Goal: Check status

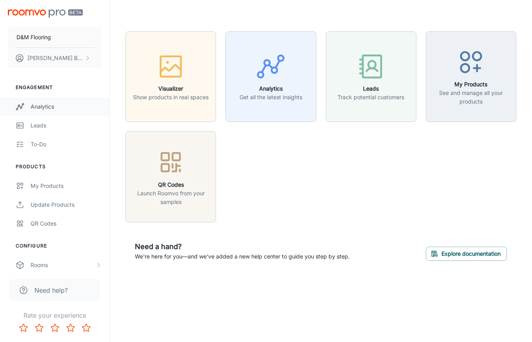
click at [33, 105] on div "Analytics" at bounding box center [66, 106] width 71 height 9
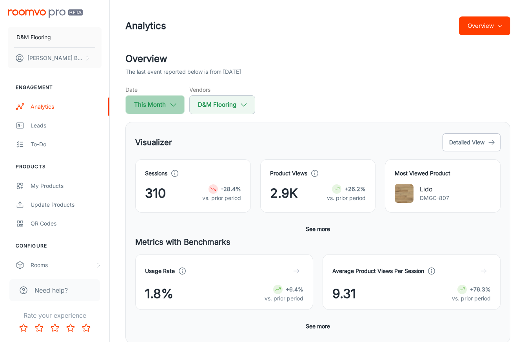
click at [171, 108] on icon "button" at bounding box center [173, 104] width 9 height 9
select select "7"
select select "2025"
select select "7"
select select "2025"
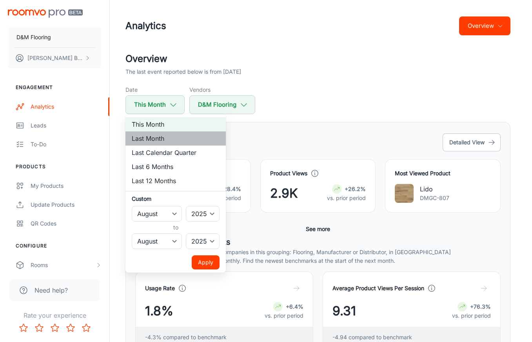
click at [157, 141] on li "Last Month" at bounding box center [175, 138] width 100 height 14
select select "6"
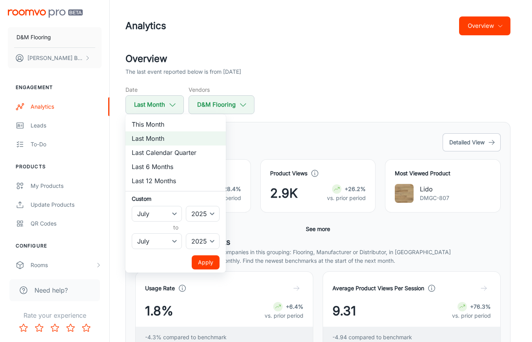
drag, startPoint x: 201, startPoint y: 265, endPoint x: 203, endPoint y: 261, distance: 5.1
click at [201, 265] on button "Apply" at bounding box center [206, 262] width 28 height 14
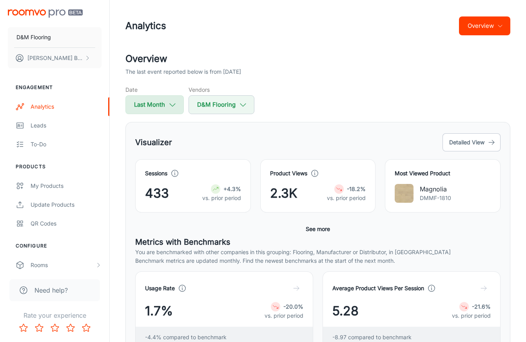
click at [166, 104] on button "Last Month" at bounding box center [154, 104] width 58 height 19
select select "6"
select select "2025"
select select "6"
select select "2025"
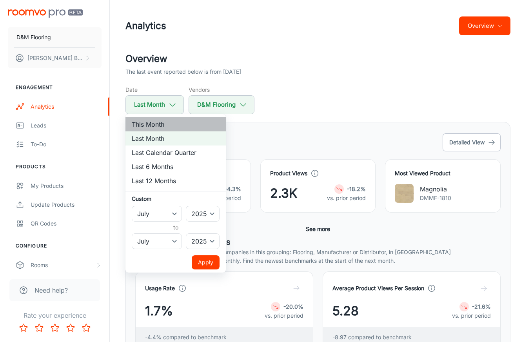
click at [159, 122] on li "This Month" at bounding box center [175, 124] width 100 height 14
select select "7"
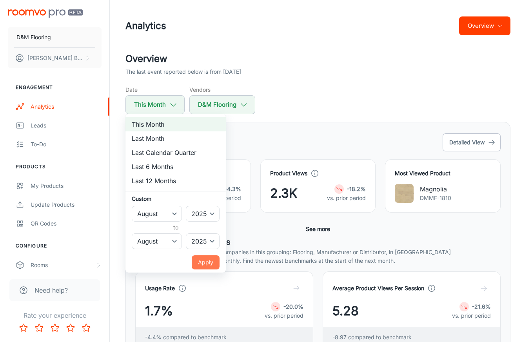
click at [200, 264] on button "Apply" at bounding box center [206, 262] width 28 height 14
